Goal: Information Seeking & Learning: Understand process/instructions

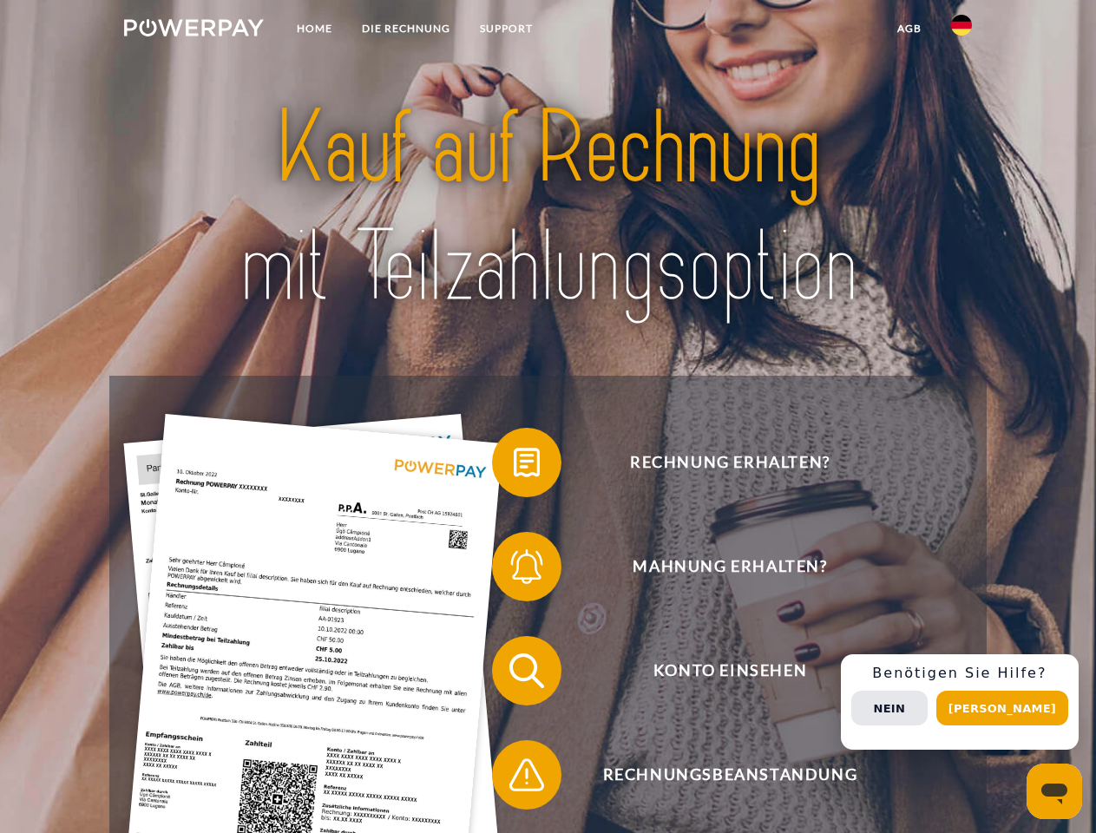
click at [194, 30] on img at bounding box center [194, 27] width 140 height 17
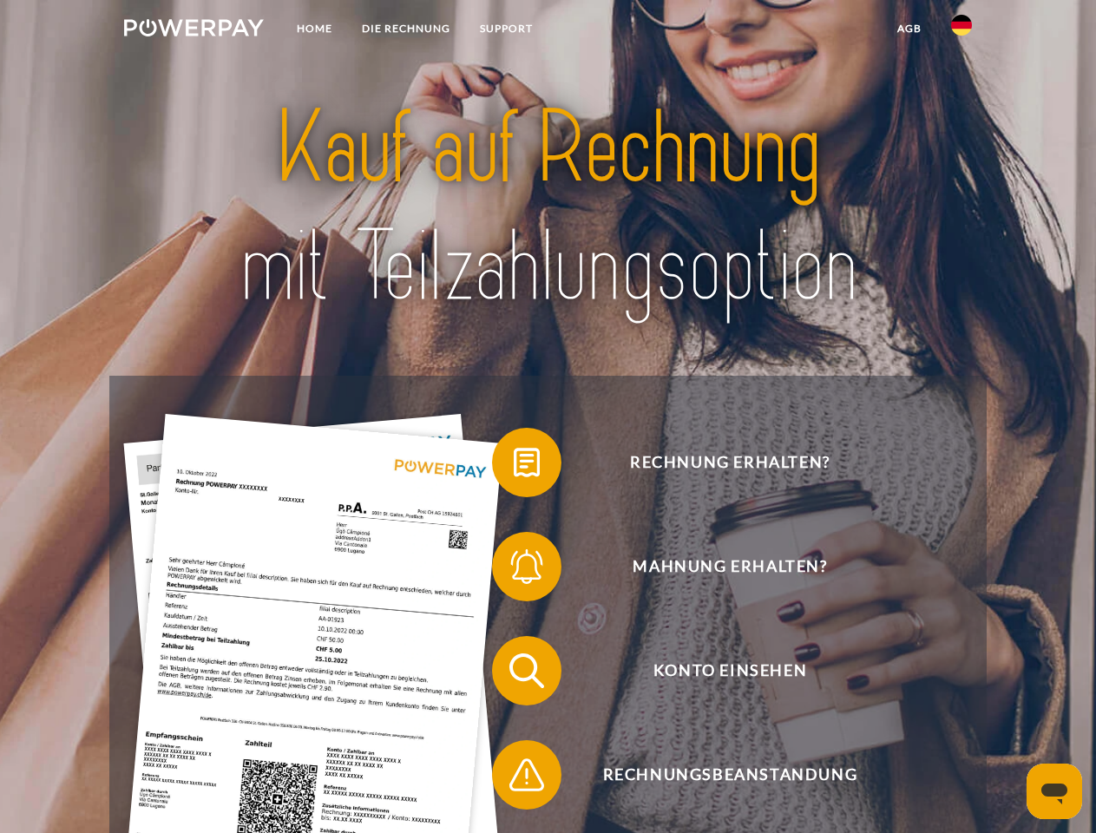
click at [962, 30] on img at bounding box center [961, 25] width 21 height 21
click at [909, 29] on link "agb" at bounding box center [910, 28] width 54 height 31
click at [514, 466] on span at bounding box center [500, 462] width 87 height 87
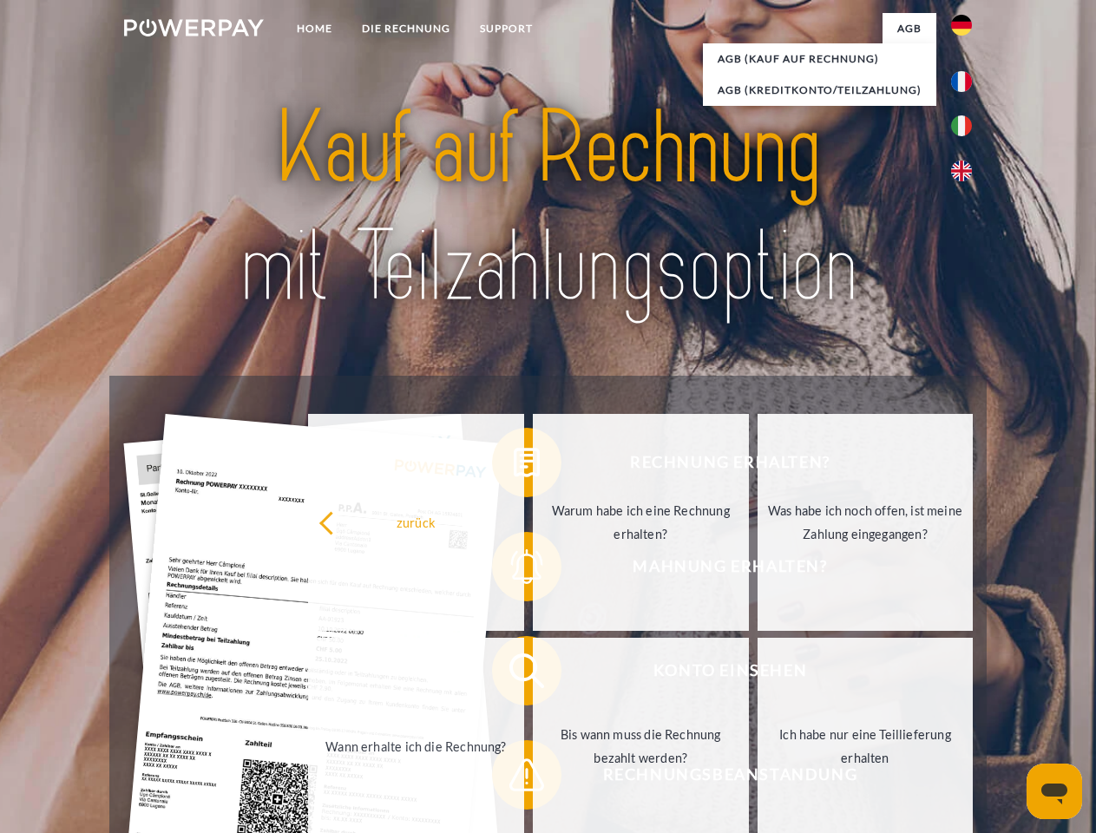
click at [514, 570] on div "Rechnung erhalten? Mahnung erhalten? Konto einsehen" at bounding box center [547, 723] width 877 height 694
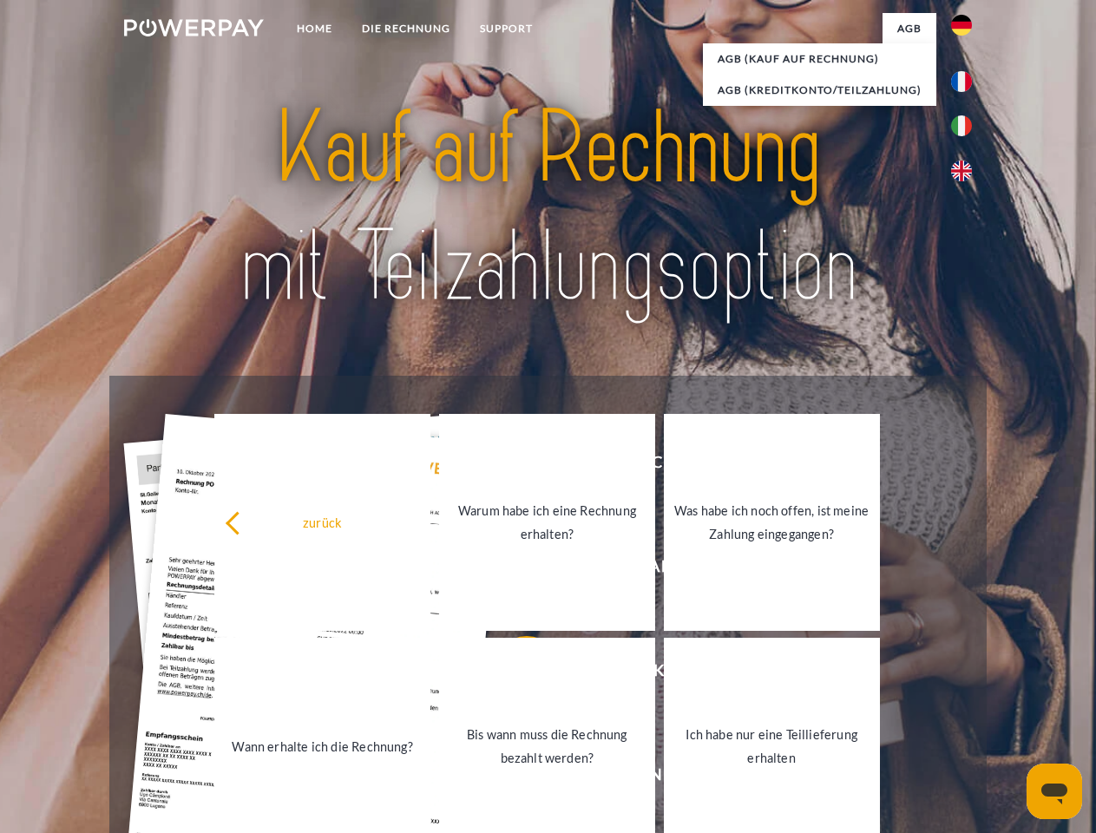
click at [514, 674] on link "Bis wann muss die Rechnung bezahlt werden?" at bounding box center [547, 746] width 216 height 217
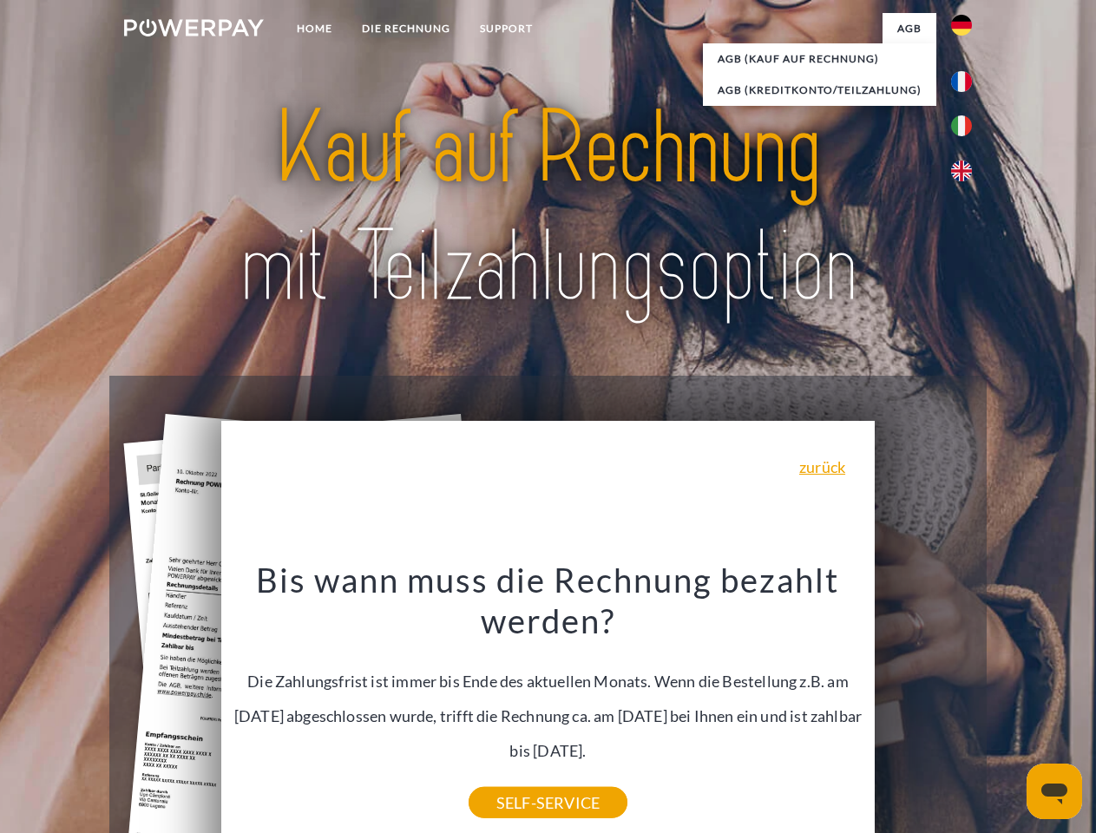
click at [966, 702] on div "Rechnung erhalten? Mahnung erhalten? Konto einsehen" at bounding box center [547, 723] width 877 height 694
click at [923, 706] on span "Konto einsehen" at bounding box center [729, 670] width 425 height 69
click at [1008, 708] on header "Home DIE RECHNUNG SUPPORT" at bounding box center [548, 599] width 1096 height 1198
